Goal: Task Accomplishment & Management: Complete application form

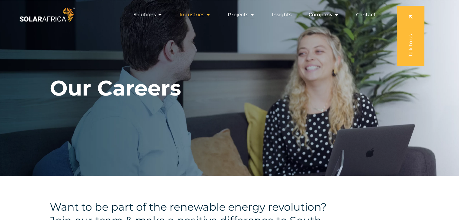
click at [210, 15] on icon "Menu" at bounding box center [208, 14] width 5 height 5
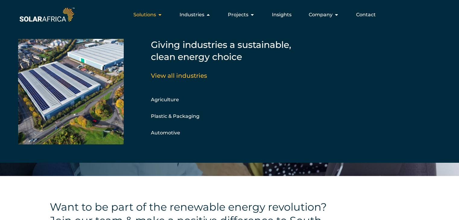
click at [162, 15] on icon "Menu" at bounding box center [160, 14] width 5 height 5
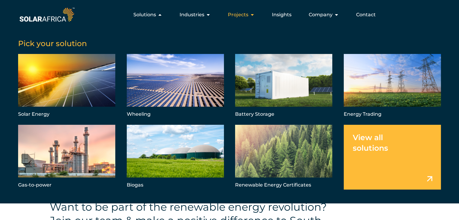
click at [246, 15] on span "Projects" at bounding box center [238, 14] width 21 height 7
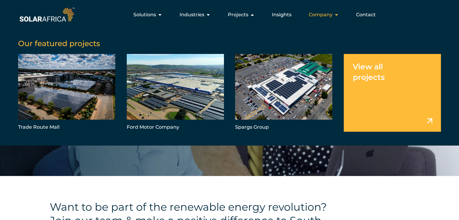
click at [336, 14] on icon "Menu" at bounding box center [336, 14] width 5 height 5
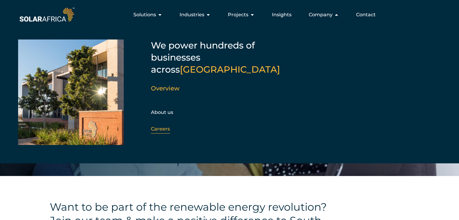
click at [159, 126] on link "Careers" at bounding box center [160, 129] width 19 height 6
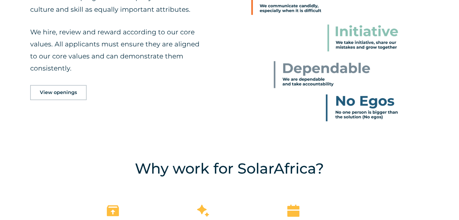
scroll to position [331, 0]
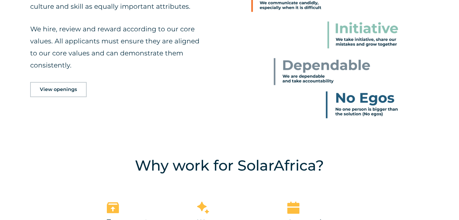
click at [59, 89] on span "View openings" at bounding box center [58, 89] width 37 height 5
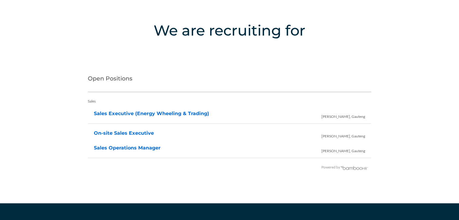
scroll to position [1203, 0]
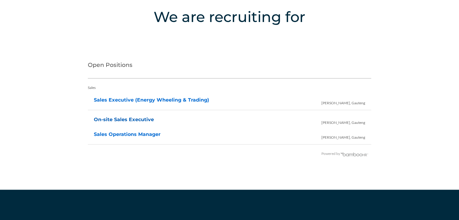
click at [127, 119] on link "On-site Sales Executive" at bounding box center [124, 120] width 60 height 6
